Goal: Task Accomplishment & Management: Use online tool/utility

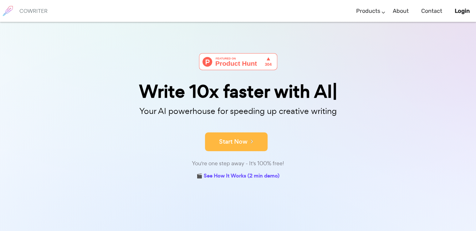
click at [238, 141] on button "Start Now" at bounding box center [236, 141] width 63 height 19
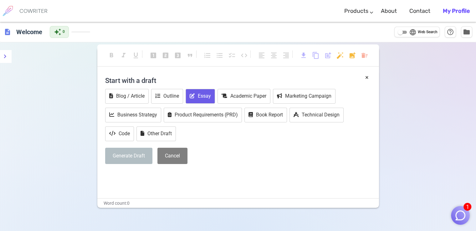
click at [196, 96] on button "Essay" at bounding box center [200, 96] width 29 height 15
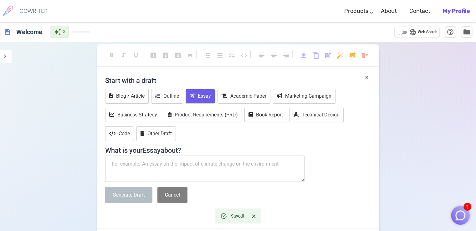
click at [146, 167] on textarea at bounding box center [205, 168] width 200 height 26
paste textarea "Những dự báo của Chủ nghĩa xã hội khoa học về Xã hội Cộng sản chủ nghĩa tương l…"
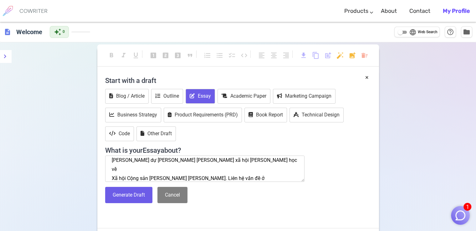
scroll to position [13, 0]
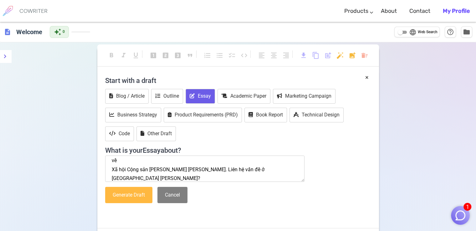
type textarea "Những dự báo của Chủ nghĩa xã hội khoa học về Xã hội Cộng sản chủ nghĩa tương l…"
click at [136, 200] on button "Generate Draft" at bounding box center [128, 195] width 47 height 17
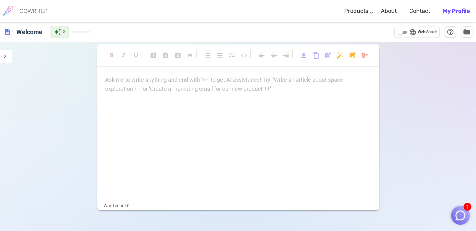
click at [220, 74] on div "format_bold format_italic format_underlined looks_one looks_two looks_3 format_…" at bounding box center [238, 128] width 282 height 163
click at [405, 35] on input "language Web Search" at bounding box center [400, 32] width 23 height 8
checkbox input "true"
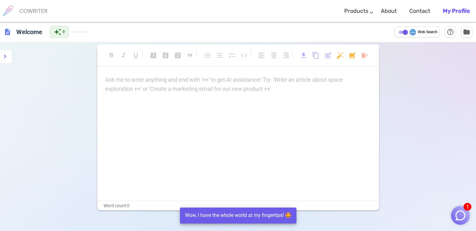
click at [244, 89] on div "Ask me to write anything and end with '++' to get AI assistance! Try: 'Write an…" at bounding box center [238, 84] width 266 height 18
click at [222, 81] on p "Ask me to write anything and end with '++' to get AI assistance! Try: 'Write an…" at bounding box center [238, 79] width 266 height 9
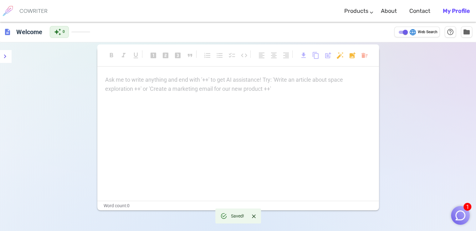
click at [215, 71] on div "format_bold format_italic format_underlined looks_one looks_two looks_3 format_…" at bounding box center [238, 58] width 282 height 28
click at [198, 80] on p "Ask me to write anything and end with '++' to get AI assistance! Try: 'Write an…" at bounding box center [238, 79] width 266 height 9
click at [3, 57] on icon "menu" at bounding box center [5, 57] width 8 height 8
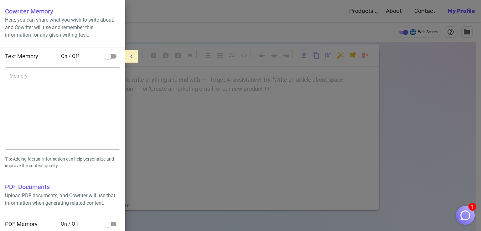
click at [149, 80] on div at bounding box center [240, 115] width 481 height 231
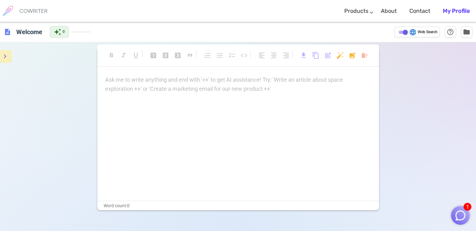
click at [61, 24] on div "description Welcome auto_awesome 0 language Web Search help_outline folder" at bounding box center [238, 32] width 476 height 20
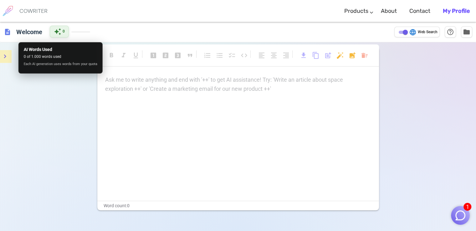
click at [56, 32] on span "auto_awesome" at bounding box center [58, 32] width 8 height 8
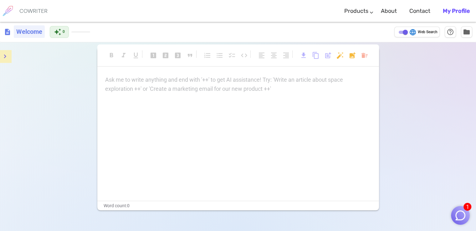
click at [27, 33] on h6 "Welcome" at bounding box center [29, 31] width 31 height 13
click at [83, 70] on div "format_bold format_italic format_underlined looks_one looks_two looks_3 format_…" at bounding box center [238, 157] width 476 height 231
click at [396, 7] on link "About" at bounding box center [389, 11] width 16 height 18
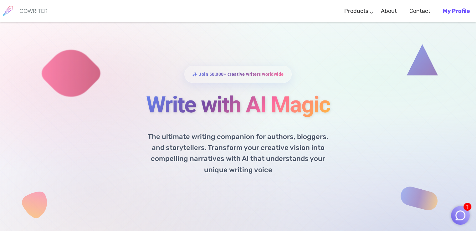
click at [220, 102] on h1 "Write with AI Magic" at bounding box center [237, 104] width 303 height 25
click at [456, 215] on img "button" at bounding box center [460, 215] width 12 height 12
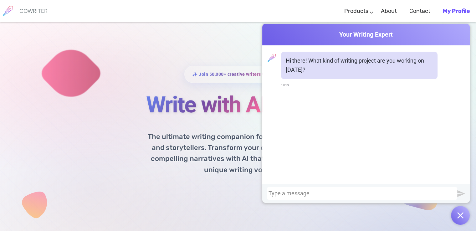
click at [320, 196] on div at bounding box center [361, 193] width 187 height 6
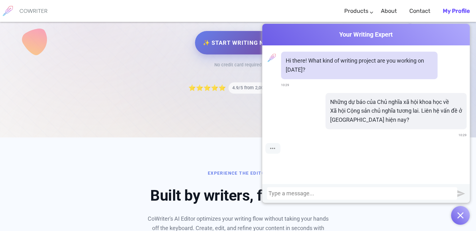
scroll to position [163, 0]
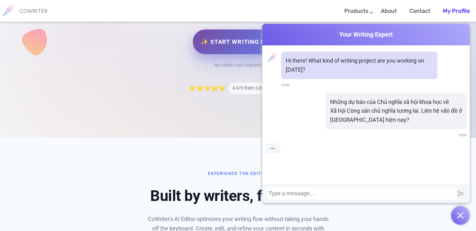
click at [226, 51] on link "✨ Start Writing Now" at bounding box center [238, 41] width 90 height 25
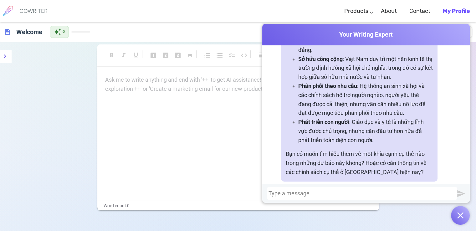
scroll to position [298, 0]
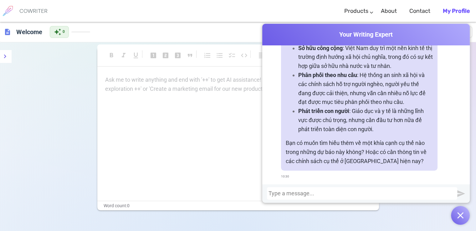
click at [439, 91] on div "Chủ nghĩa xã hội khoa học đưa ra một số dự báo về xã hội cộng sản chủ nghĩa tươ…" at bounding box center [365, 13] width 201 height 336
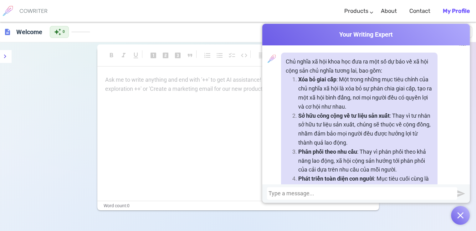
scroll to position [92, 0]
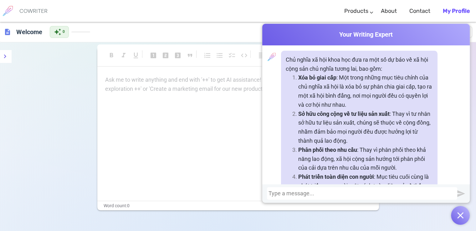
click at [259, 126] on div "Ask me to write anything and end with '++' to get AI assistance! Try: 'Write an…" at bounding box center [238, 137] width 282 height 125
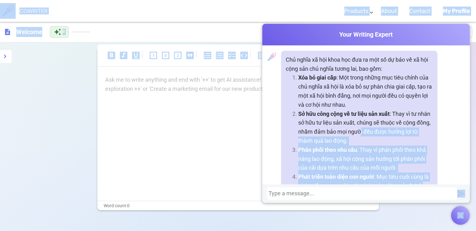
drag, startPoint x: 226, startPoint y: 143, endPoint x: 367, endPoint y: 138, distance: 140.6
click at [367, 138] on div "Cowriter Your Writing Expert Hi there! What kind of writing project are you wor…" at bounding box center [238, 147] width 476 height 251
click at [454, 213] on button "button" at bounding box center [460, 215] width 19 height 19
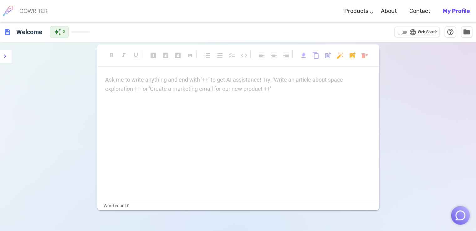
click at [422, 177] on div "format_bold format_italic format_underlined looks_one looks_two looks_3 format_…" at bounding box center [238, 157] width 476 height 231
click at [173, 75] on p "Ask me to write anything and end with '++' to get AI assistance! Try: 'Write an…" at bounding box center [238, 79] width 266 height 9
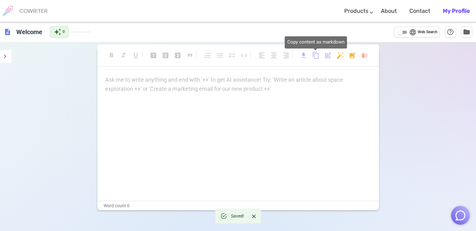
click at [313, 56] on span "content_copy" at bounding box center [316, 56] width 8 height 8
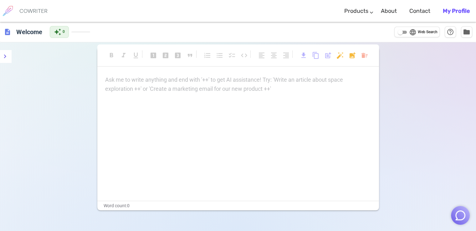
click at [259, 78] on p "Ask me to write anything and end with '++' to get AI assistance! Try: 'Write an…" at bounding box center [238, 79] width 266 height 9
paste div
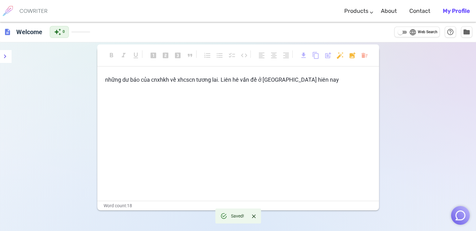
click at [311, 79] on p "những dư báo của cnxhkh về xhcscn tương lai. Liên hê vấn đề ở viêt nam hiên nay" at bounding box center [238, 79] width 266 height 9
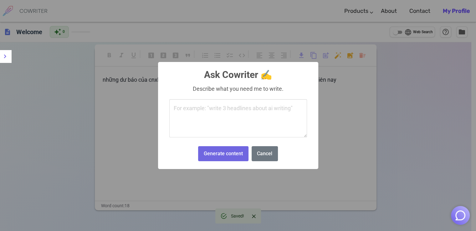
click at [338, 55] on body "COWRITER Products Writing Marketing Emails Images (soon) About Contact My Profi…" at bounding box center [238, 136] width 476 height 273
click at [269, 105] on textarea at bounding box center [238, 118] width 138 height 38
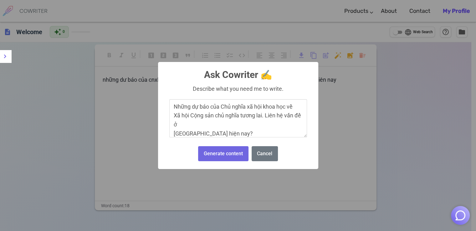
scroll to position [11, 0]
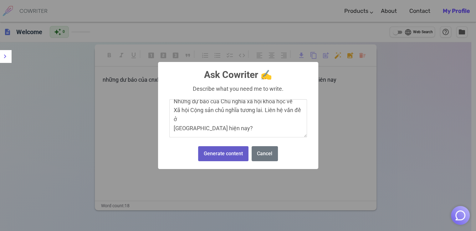
type textarea "Những dự báo của Chủ nghĩa xã hội khoa học về Xã hội Cộng sản chủ nghĩa tương l…"
click at [237, 155] on button "Generate content" at bounding box center [223, 153] width 50 height 15
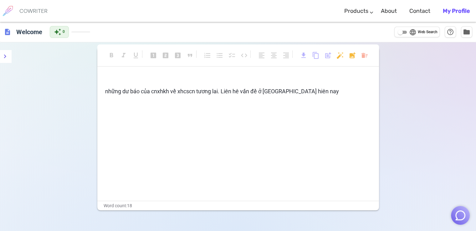
click at [119, 73] on div "format_bold format_italic format_underlined looks_one looks_two looks_3 format_…" at bounding box center [238, 128] width 282 height 163
click at [365, 55] on body "COWRITER Products Writing Marketing Emails Images (soon) About Contact My Profi…" at bounding box center [238, 136] width 476 height 273
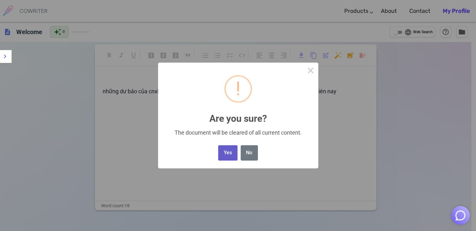
click at [230, 155] on button "Yes" at bounding box center [227, 152] width 19 height 15
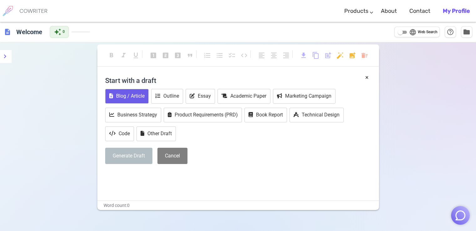
click at [134, 97] on button "Blog / Article" at bounding box center [126, 96] width 43 height 15
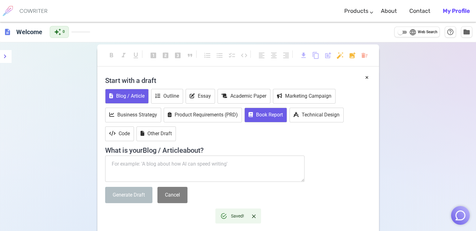
click at [271, 112] on button "Book Report" at bounding box center [265, 115] width 43 height 15
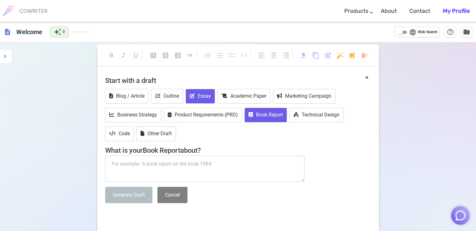
click at [198, 99] on button "Essay" at bounding box center [200, 96] width 29 height 15
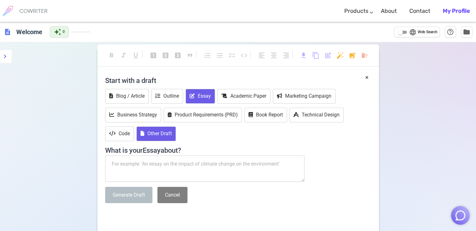
click at [161, 134] on button "Other Draft" at bounding box center [155, 133] width 39 height 15
click at [149, 161] on textarea at bounding box center [205, 168] width 200 height 26
paste textarea "Những dự báo của Chủ nghĩa xã hội khoa học về Xã hội Cộng sản chủ nghĩa tương l…"
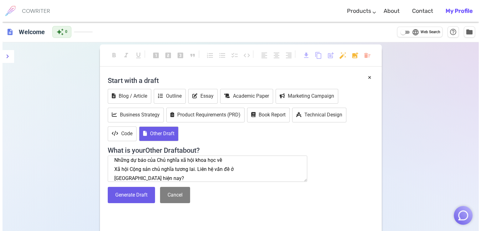
scroll to position [13, 0]
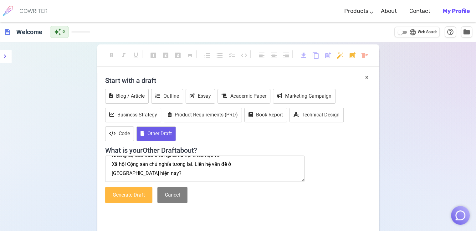
type textarea "Những dự báo của Chủ nghĩa xã hội khoa học về Xã hội Cộng sản chủ nghĩa tương l…"
click at [133, 192] on button "Generate Draft" at bounding box center [128, 195] width 47 height 17
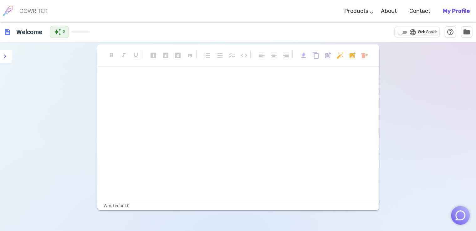
click at [39, 9] on h6 "COWRITER" at bounding box center [33, 11] width 28 height 6
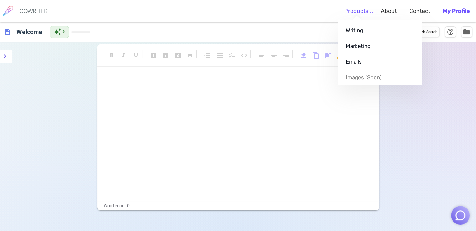
click at [357, 20] on ul "Writing Marketing Emails Images (soon)" at bounding box center [380, 52] width 84 height 65
click at [355, 29] on link "Writing" at bounding box center [380, 31] width 84 height 16
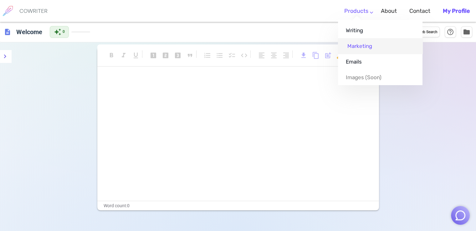
click at [357, 47] on link "Marketing" at bounding box center [380, 46] width 84 height 16
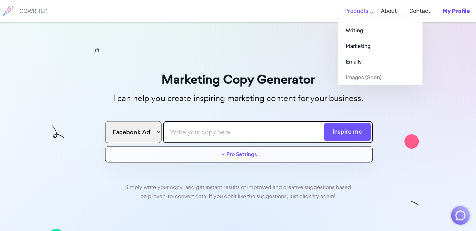
click at [365, 10] on link "Products" at bounding box center [356, 11] width 24 height 18
click at [358, 27] on link "Writing" at bounding box center [380, 31] width 84 height 16
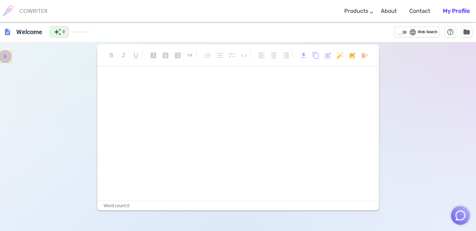
click at [7, 58] on icon "menu" at bounding box center [5, 57] width 8 height 8
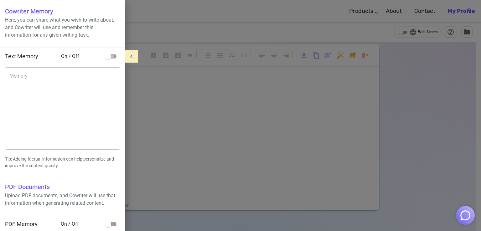
click at [109, 55] on input "checkbox" at bounding box center [108, 56] width 36 height 12
checkbox input "true"
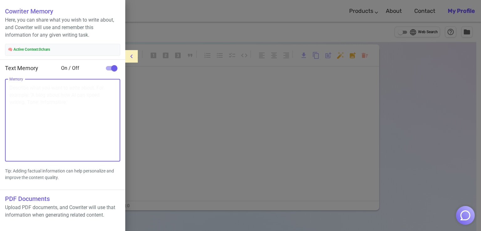
click at [93, 88] on textarea "Memory" at bounding box center [62, 120] width 106 height 72
paste textarea "Những dự báo của Chủ nghĩa xã hội khoa học về Xã hội Cộng sản chủ nghĩa tương l…"
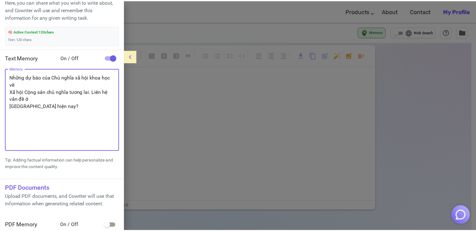
scroll to position [23, 0]
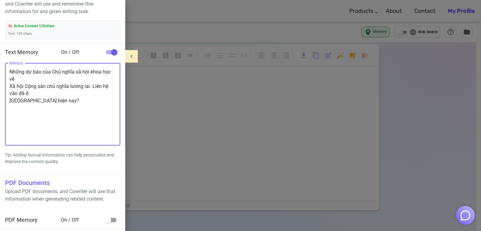
click at [9, 84] on textarea "Những dự báo của Chủ nghĩa xã hội khoa học về Xã hội Cộng sản chủ nghĩa tương l…" at bounding box center [62, 104] width 106 height 72
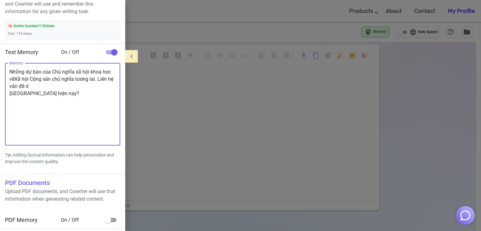
click at [9, 92] on div "Những dự báo của Chủ nghĩa xã hội khoa học vềXã hội Cộng sản chủ nghĩa tương la…" at bounding box center [62, 104] width 115 height 82
click at [8, 92] on div "Những dự báo của Chủ nghĩa xã hội khoa học về Xã hội Cộng sản chủ nghĩa tương l…" at bounding box center [62, 104] width 115 height 82
click at [10, 92] on textarea "Những dự báo của Chủ nghĩa xã hội khoa học về Xã hội Cộng sản chủ nghĩa tương l…" at bounding box center [62, 104] width 106 height 72
type textarea "Những dự báo của Chủ nghĩa xã hội khoa học về Xã hội Cộng sản chủ nghĩa tương l…"
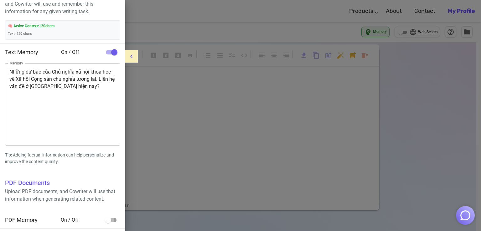
click at [113, 221] on input "checkbox" at bounding box center [108, 220] width 36 height 12
checkbox input "true"
click at [169, 122] on div at bounding box center [240, 115] width 481 height 231
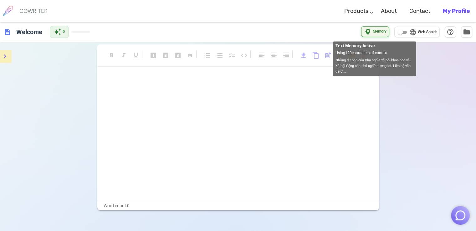
click at [387, 33] on div "psychology Memory" at bounding box center [375, 31] width 28 height 11
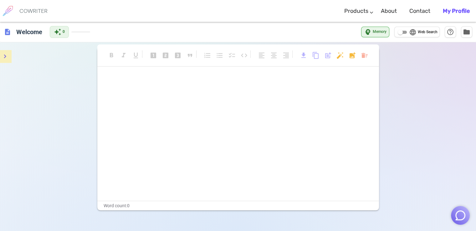
click at [355, 86] on div "﻿ ﻿" at bounding box center [238, 85] width 266 height 21
click at [270, 106] on div "﻿ ﻿" at bounding box center [238, 137] width 282 height 125
click at [468, 30] on span "folder" at bounding box center [467, 32] width 8 height 8
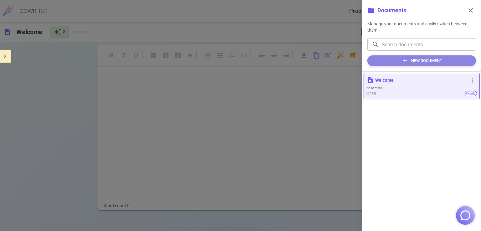
click at [432, 63] on button "add New Document" at bounding box center [421, 60] width 109 height 11
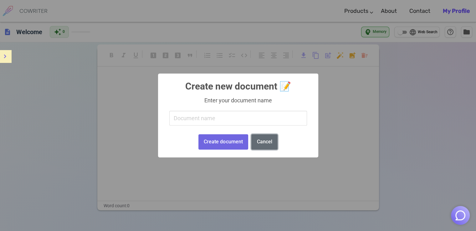
click at [261, 143] on button "Cancel" at bounding box center [264, 141] width 26 height 15
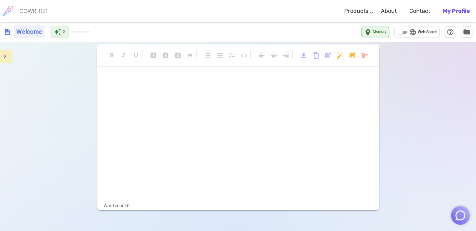
click at [33, 30] on h6 "Welcome" at bounding box center [29, 31] width 31 height 13
click at [5, 30] on span "description" at bounding box center [8, 32] width 8 height 8
click at [30, 32] on h6 "Welcome" at bounding box center [29, 31] width 31 height 13
type input "W"
type input "Những dự báo của Chủ nghĩa xã hội khoa học về Xã hội Cộng sản chủ nghĩa tương l…"
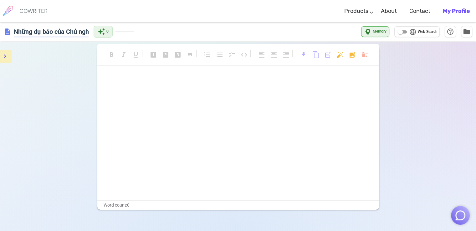
scroll to position [0, 273]
click at [406, 31] on input "language Web Search" at bounding box center [400, 32] width 23 height 8
checkbox input "true"
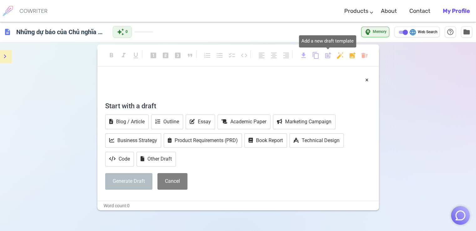
click at [329, 55] on span "post_add" at bounding box center [328, 56] width 8 height 8
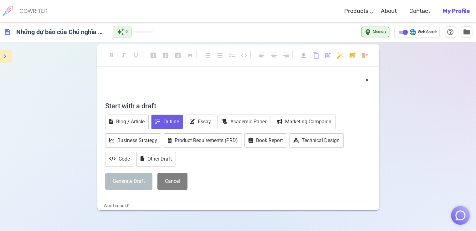
click at [175, 121] on button "Outline" at bounding box center [167, 122] width 32 height 15
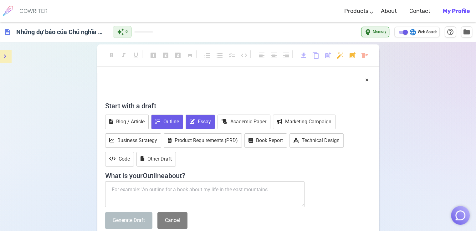
click at [199, 125] on button "Essay" at bounding box center [200, 122] width 29 height 15
click at [169, 196] on textarea at bounding box center [205, 194] width 200 height 26
paste textarea "Những dự báo của Chủ nghĩa xã hội khoa học về Xã hội Cộng sản chủ nghĩa tương l…"
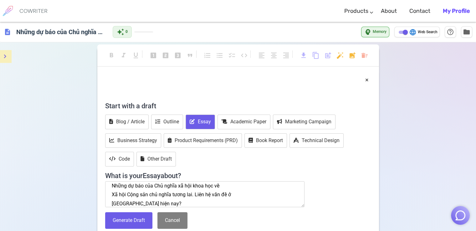
scroll to position [13, 0]
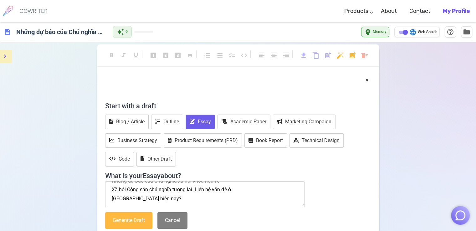
type textarea "Những dự báo của Chủ nghĩa xã hội khoa học về Xã hội Cộng sản chủ nghĩa tương l…"
click at [140, 226] on button "Generate Draft" at bounding box center [128, 220] width 47 height 17
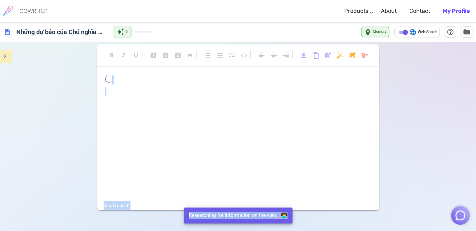
drag, startPoint x: 140, startPoint y: 226, endPoint x: 196, endPoint y: 150, distance: 94.5
click at [196, 150] on div "format_bold format_italic format_underlined looks_one looks_two looks_3 format_…" at bounding box center [238, 157] width 476 height 231
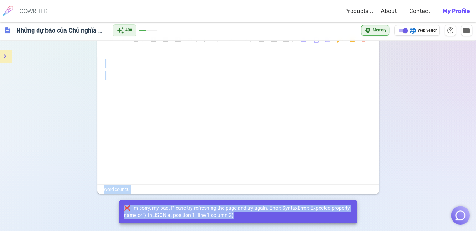
scroll to position [0, 0]
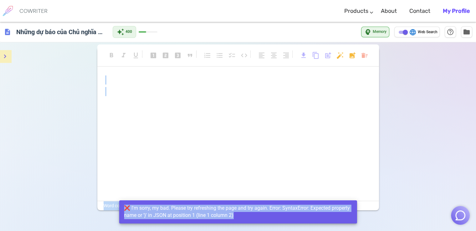
click at [231, 93] on p "﻿" at bounding box center [238, 91] width 266 height 9
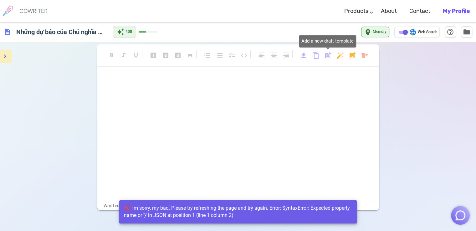
click at [328, 56] on span "post_add" at bounding box center [328, 56] width 8 height 8
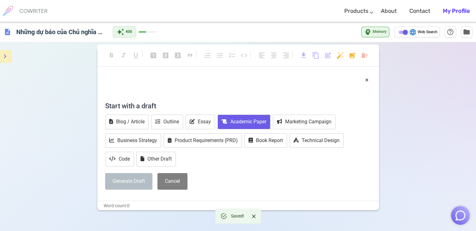
click at [229, 125] on button "Academic Paper" at bounding box center [243, 122] width 53 height 15
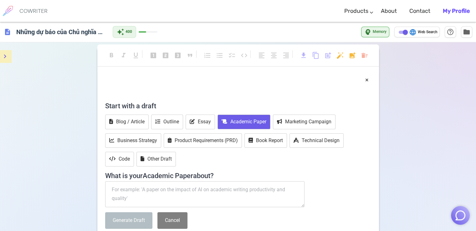
click at [129, 192] on textarea at bounding box center [205, 194] width 200 height 26
paste textarea "Những dự báo của Chủ nghĩa xã hội khoa học về Xã hội Cộng sản chủ nghĩa tương l…"
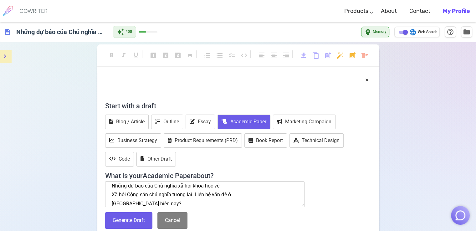
scroll to position [13, 0]
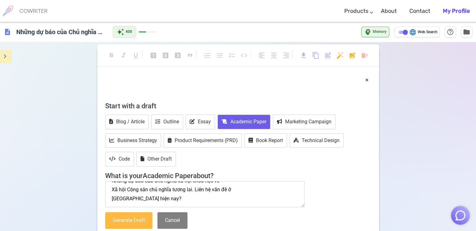
type textarea "Những dự báo của Chủ nghĩa xã hội khoa học về Xã hội Cộng sản chủ nghĩa tương l…"
click at [126, 216] on button "Generate Draft" at bounding box center [128, 220] width 47 height 17
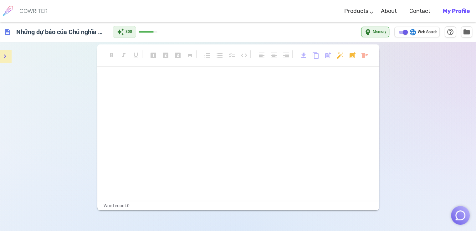
click at [464, 212] on img "button" at bounding box center [460, 215] width 12 height 12
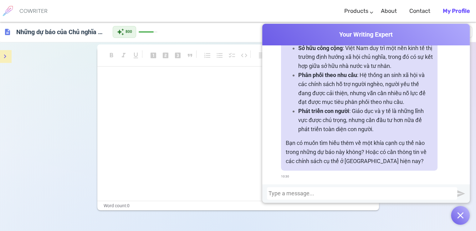
scroll to position [298, 0]
click at [379, 194] on div at bounding box center [361, 193] width 187 height 6
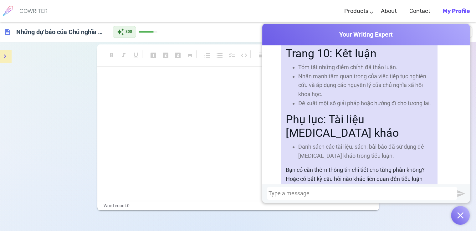
scroll to position [42, 0]
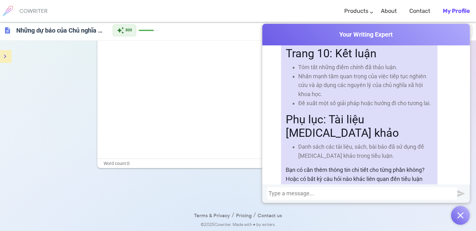
click at [293, 210] on div "Cowriter Your Writing Expert Hi there! What kind of writing project are you wor…" at bounding box center [365, 124] width 207 height 201
